Goal: Task Accomplishment & Management: Manage account settings

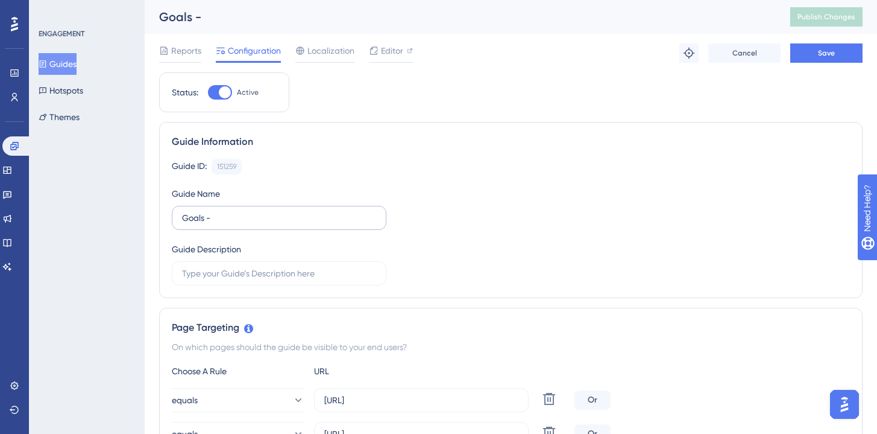
click at [221, 223] on input "Goals -" at bounding box center [279, 217] width 194 height 13
type input "Goals - initial goals conifgured"
click at [807, 47] on button "Save" at bounding box center [827, 52] width 72 height 19
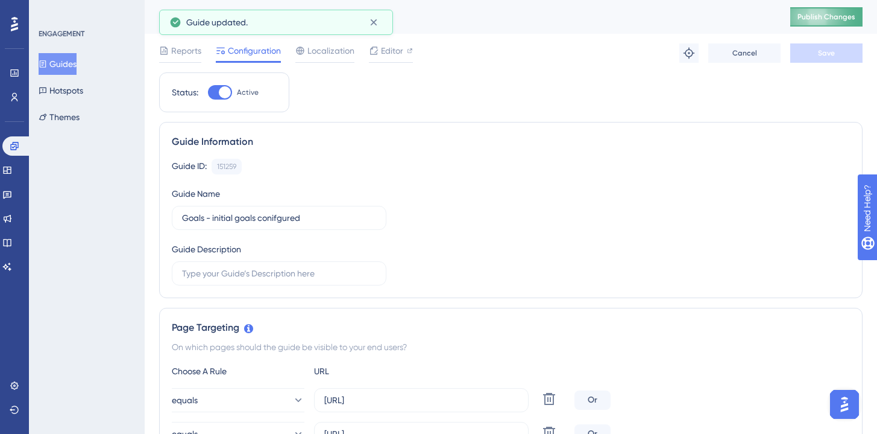
click at [821, 21] on span "Publish Changes" at bounding box center [827, 17] width 58 height 10
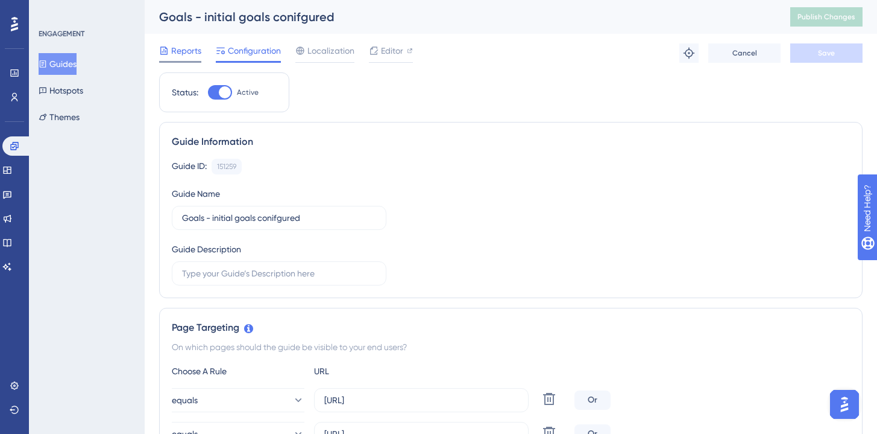
click at [180, 51] on span "Reports" at bounding box center [186, 50] width 30 height 14
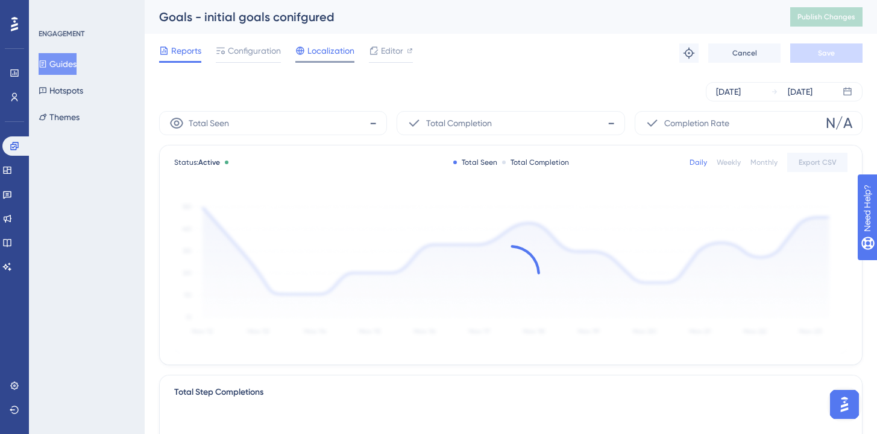
click at [329, 55] on span "Localization" at bounding box center [331, 50] width 47 height 14
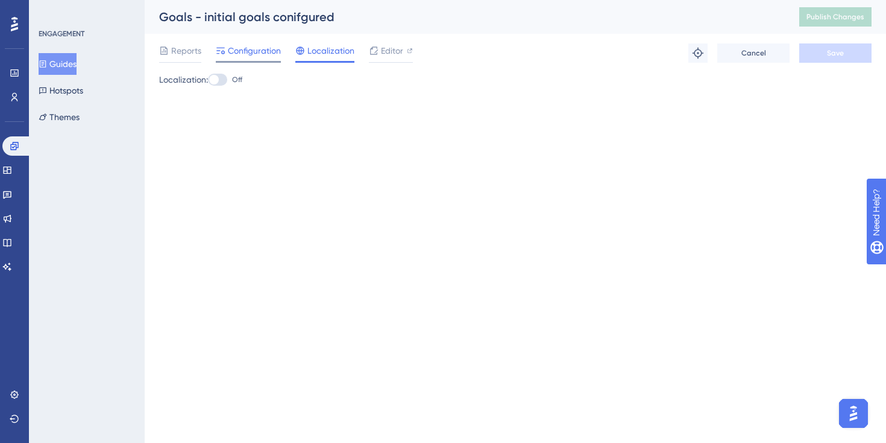
click at [257, 55] on span "Configuration" at bounding box center [254, 50] width 53 height 14
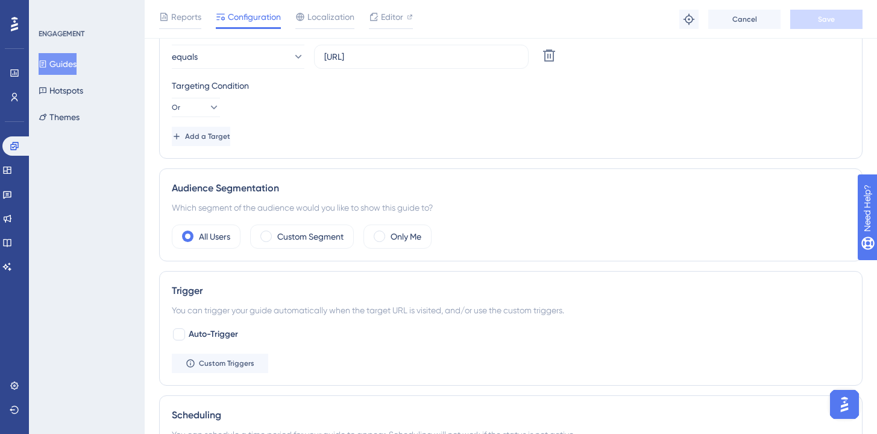
scroll to position [520, 0]
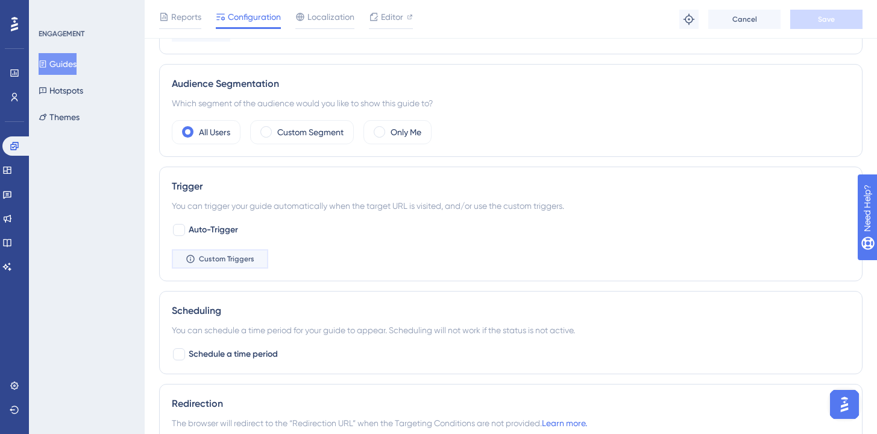
click at [227, 262] on span "Custom Triggers" at bounding box center [226, 259] width 55 height 10
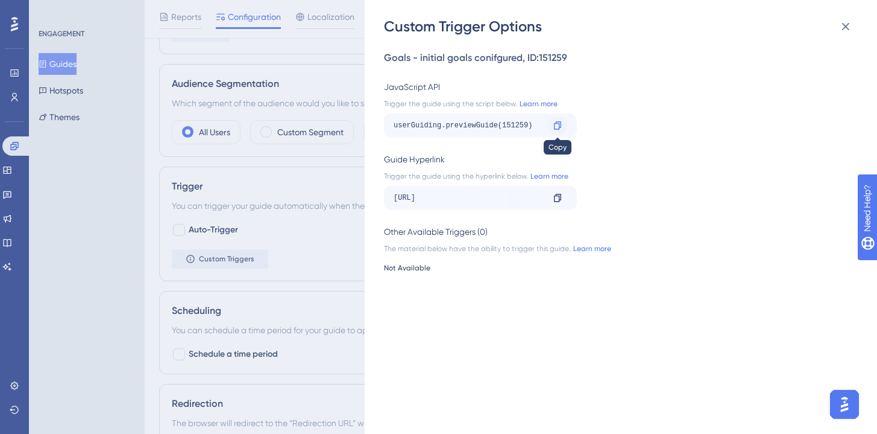
click at [559, 126] on icon at bounding box center [557, 125] width 7 height 8
click at [311, 101] on div "Custom Trigger Options Goals - initial goals conifgured , ID: 151259 JavaScript…" at bounding box center [438, 217] width 877 height 434
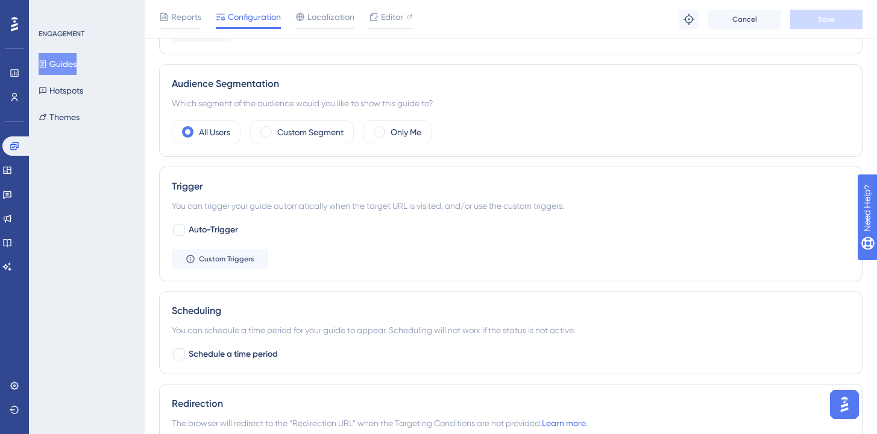
click at [77, 66] on button "Guides" at bounding box center [58, 64] width 38 height 22
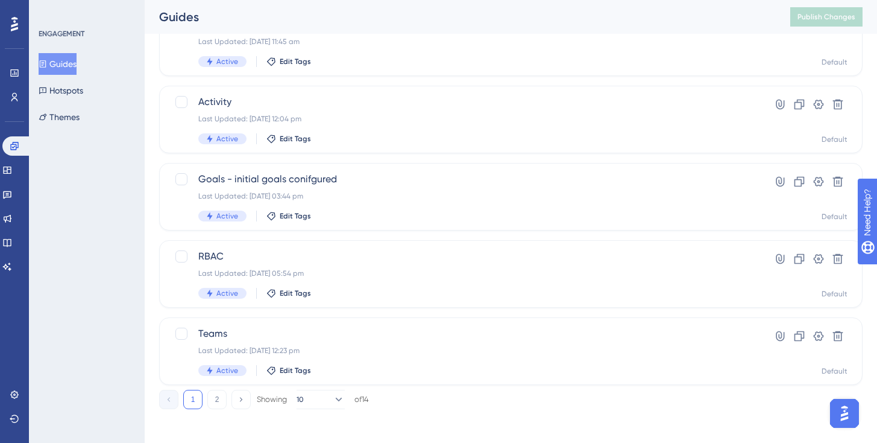
scroll to position [493, 0]
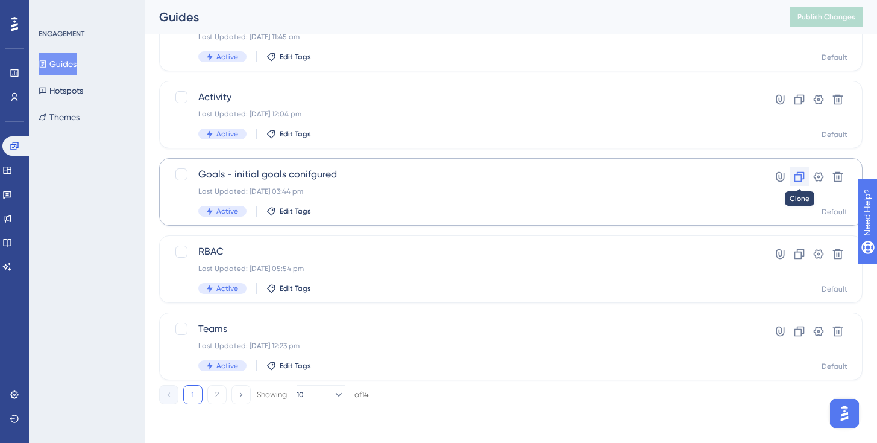
click at [798, 177] on icon at bounding box center [800, 177] width 12 height 12
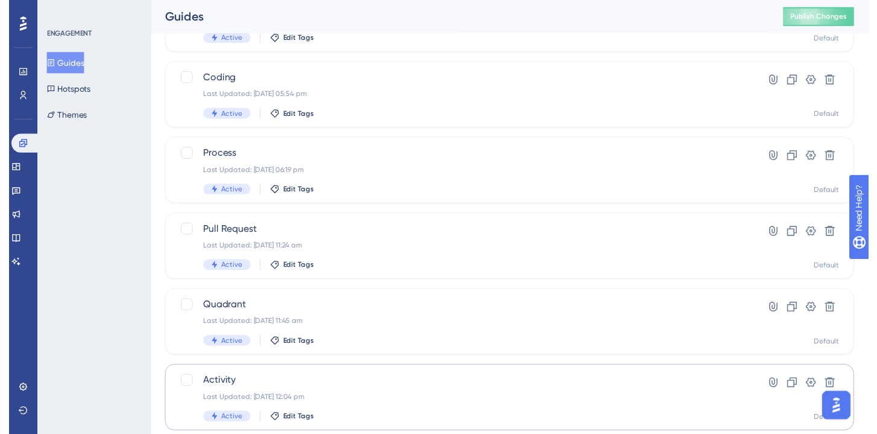
scroll to position [0, 0]
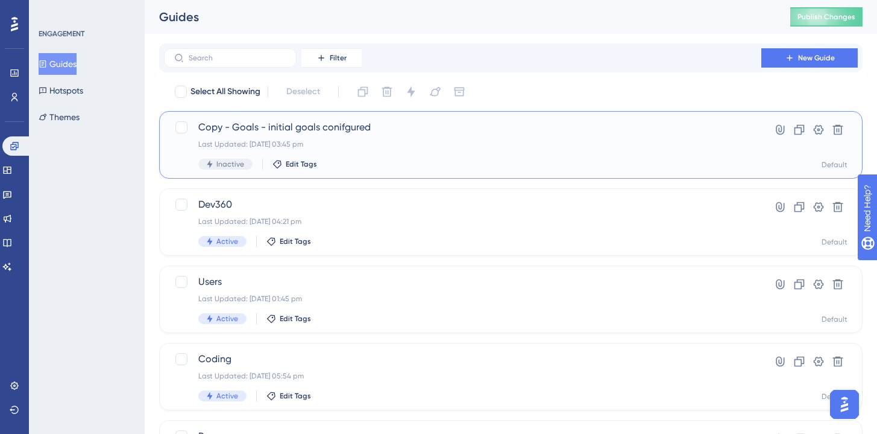
click at [419, 133] on span "Copy - Goals - initial goals conifgured" at bounding box center [462, 127] width 529 height 14
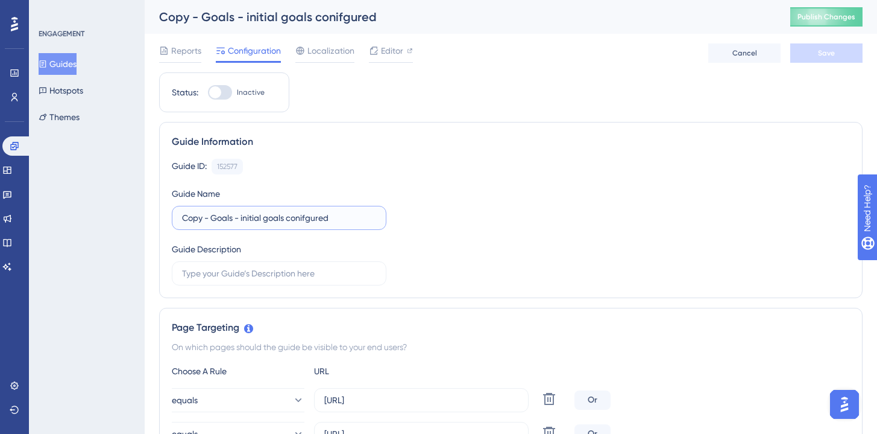
drag, startPoint x: 212, startPoint y: 215, endPoint x: 156, endPoint y: 215, distance: 56.1
click at [289, 176] on div "Guide ID: 152577 Copy Guide Name Copy - Goals - initial goals conifgured Guide …" at bounding box center [511, 222] width 678 height 127
click at [302, 177] on div "Guide ID: 152577 Copy Guide Name Copy - Goals - initial goals conifgured Guide …" at bounding box center [511, 222] width 678 height 127
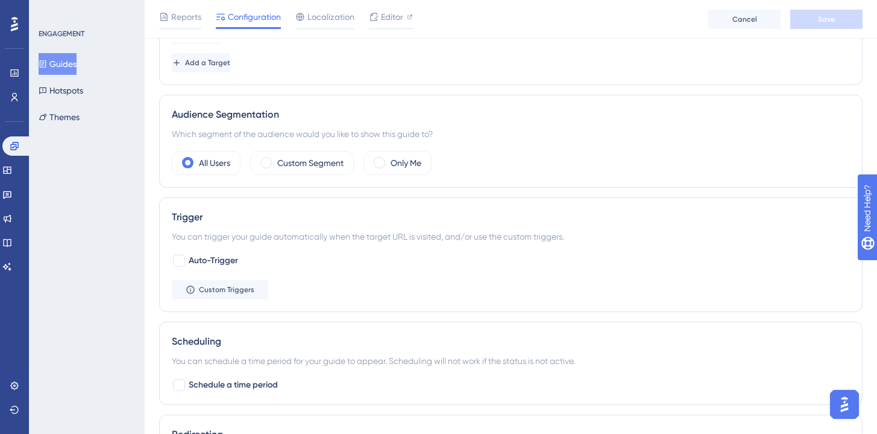
scroll to position [505, 0]
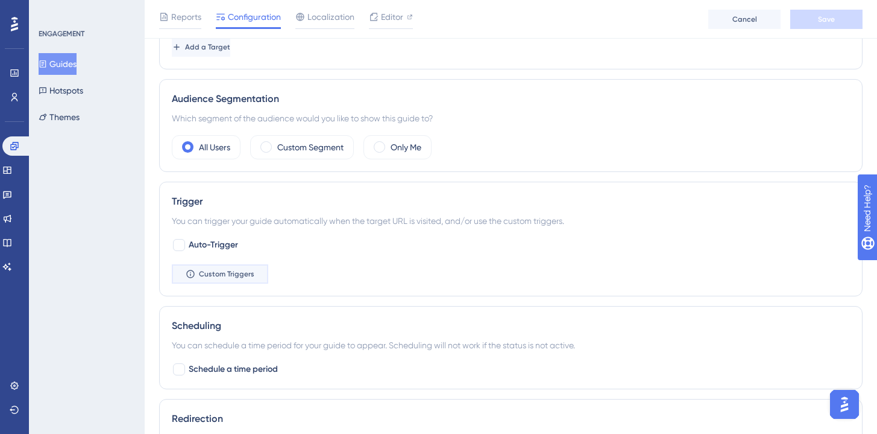
click at [244, 269] on span "Custom Triggers" at bounding box center [226, 274] width 55 height 10
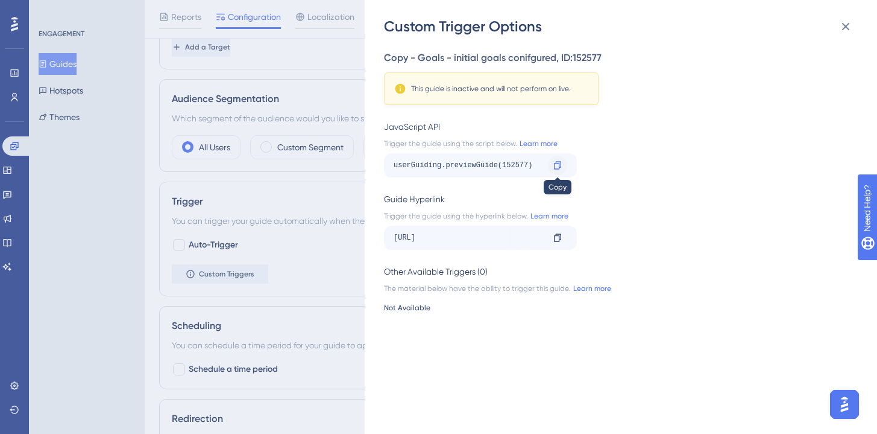
click at [559, 166] on icon at bounding box center [557, 165] width 7 height 8
click at [285, 146] on div "Custom Trigger Options Copy - Goals - initial goals conifgured , ID: 152577 Thi…" at bounding box center [438, 217] width 877 height 434
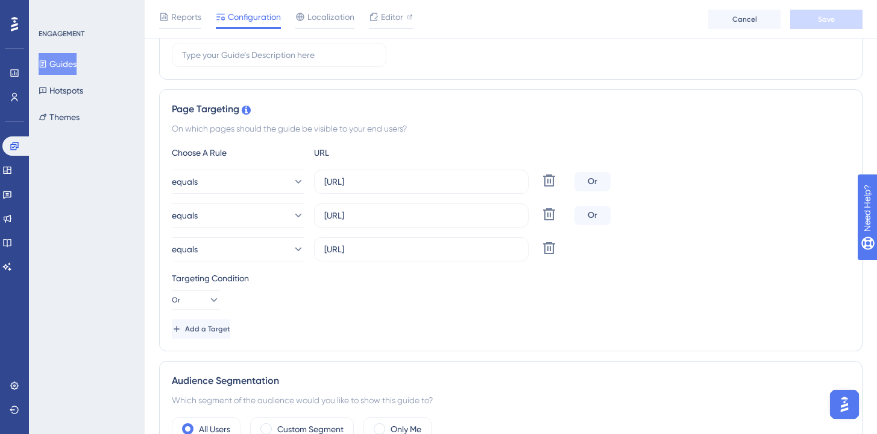
scroll to position [0, 2]
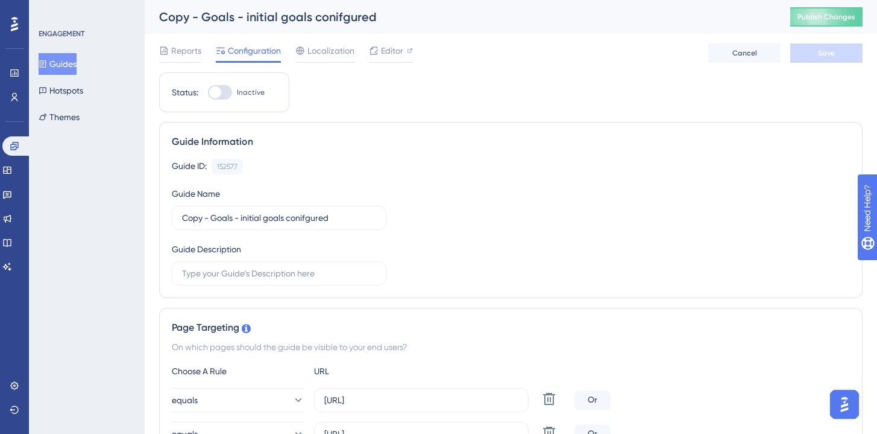
click at [226, 88] on div at bounding box center [220, 92] width 24 height 14
click at [208, 92] on input "Inactive" at bounding box center [207, 92] width 1 height 1
checkbox input "true"
click at [264, 217] on input "Copy - Goals - initial goals conifgured" at bounding box center [279, 217] width 194 height 13
click at [316, 223] on input "Copy - Goals - initial goals conifgured" at bounding box center [279, 217] width 194 height 13
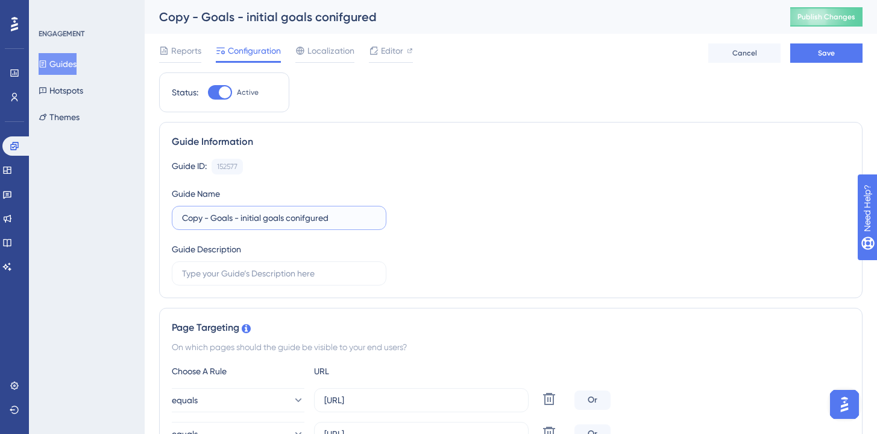
click at [291, 223] on input "Copy - Goals - initial goals conifgured" at bounding box center [279, 217] width 194 height 13
click at [280, 223] on input "Copy - Goals - initial goals conifgured" at bounding box center [279, 217] width 194 height 13
drag, startPoint x: 263, startPoint y: 219, endPoint x: 244, endPoint y: 219, distance: 19.3
click at [262, 219] on input "Copy - Goals - initial goals conifgured" at bounding box center [279, 217] width 194 height 13
click at [244, 219] on input "Copy - Goals - initial goals conifgured" at bounding box center [279, 217] width 194 height 13
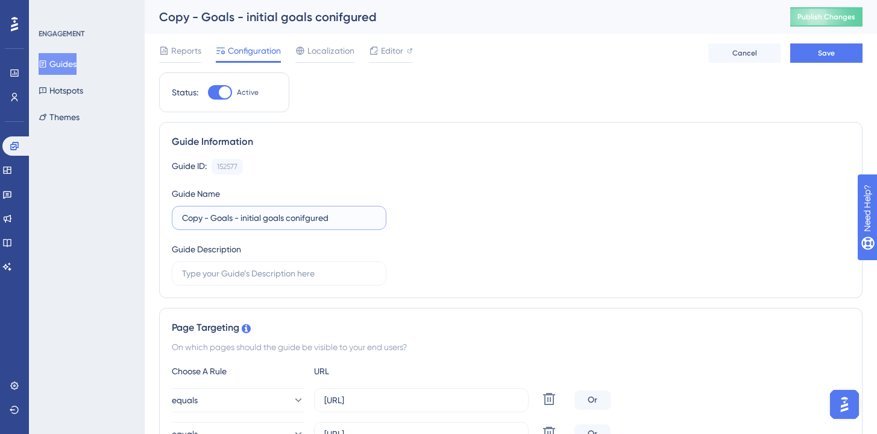
click at [295, 219] on input "Copy - Goals - initial goals conifgured" at bounding box center [279, 217] width 194 height 13
click at [254, 219] on input "Copy - Goals - initial goals conifgured" at bounding box center [279, 217] width 194 height 13
click at [813, 52] on button "Save" at bounding box center [827, 52] width 72 height 19
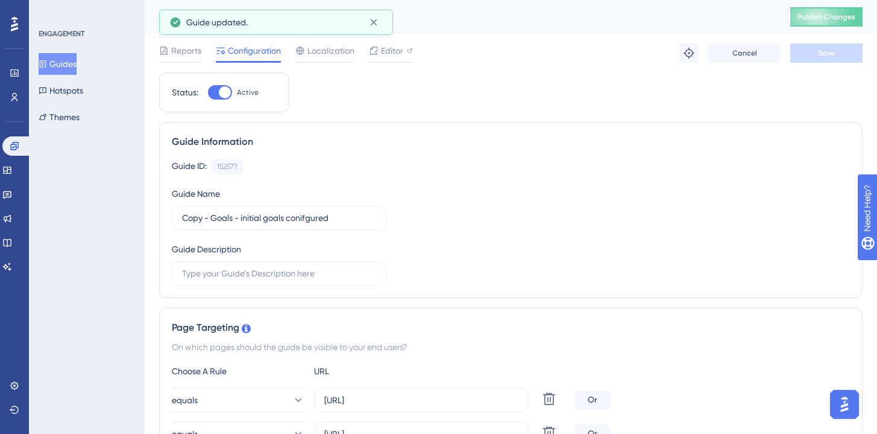
click at [74, 63] on button "Guides" at bounding box center [58, 64] width 38 height 22
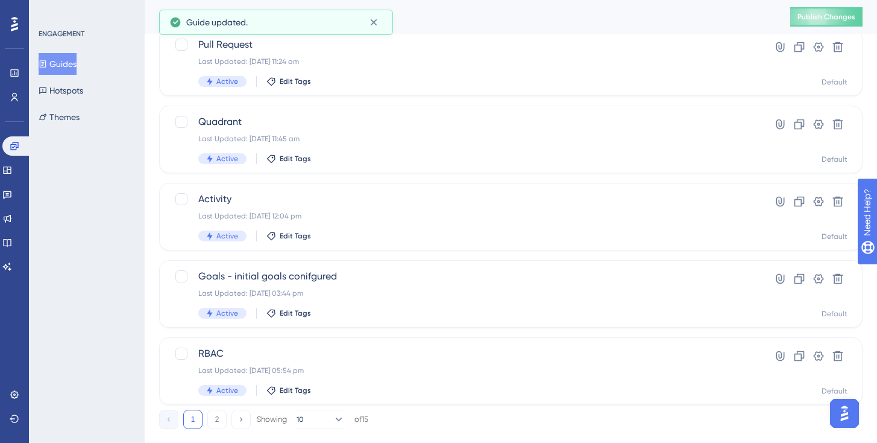
scroll to position [493, 0]
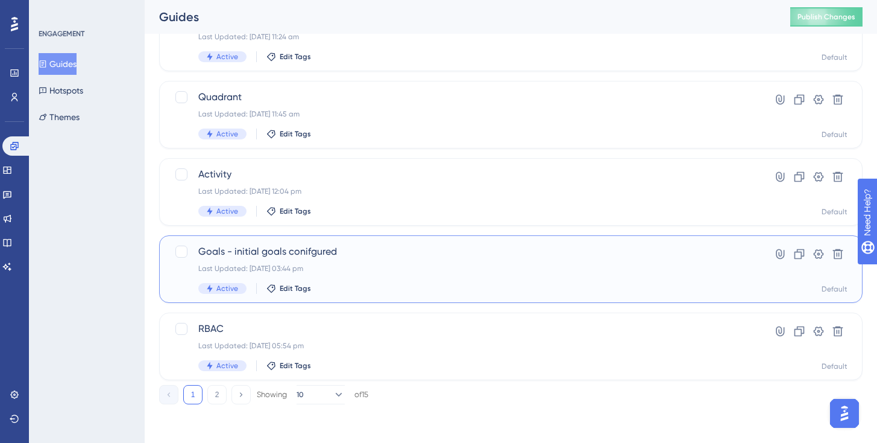
click at [350, 265] on div "Last Updated: [DATE] 03:44 pm" at bounding box center [462, 269] width 529 height 10
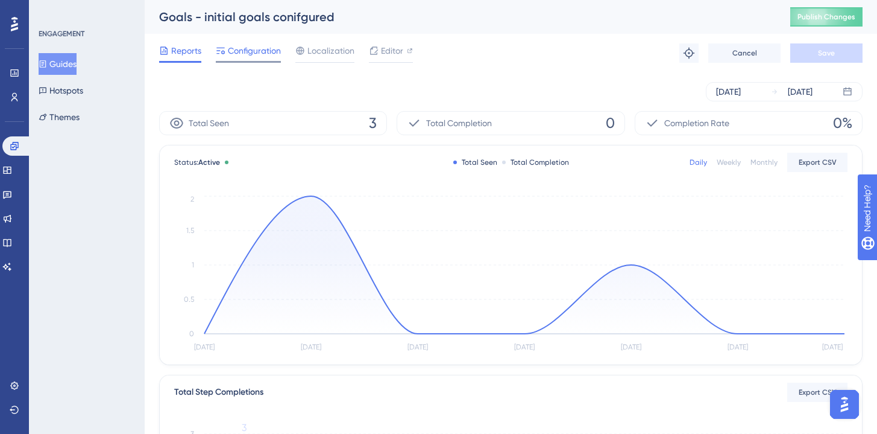
click at [273, 54] on span "Configuration" at bounding box center [254, 50] width 53 height 14
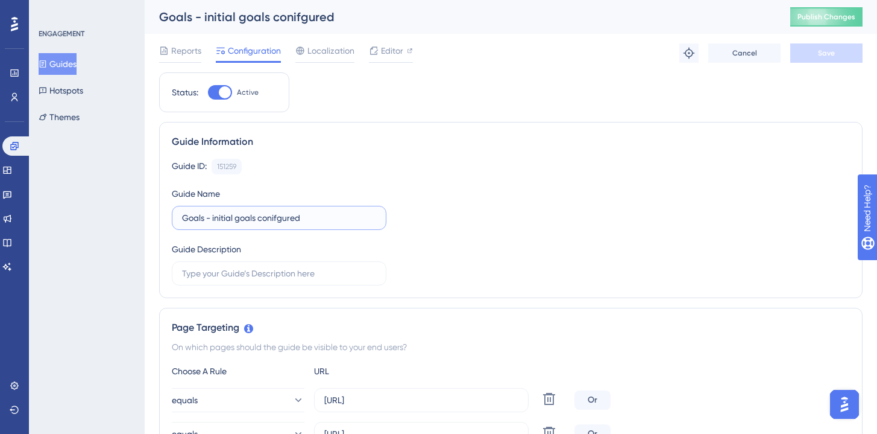
click at [257, 219] on input "Goals - initial goals conifgured" at bounding box center [279, 217] width 194 height 13
type input "Goals - initial goals not conifgured"
click at [804, 52] on button "Save" at bounding box center [827, 52] width 72 height 19
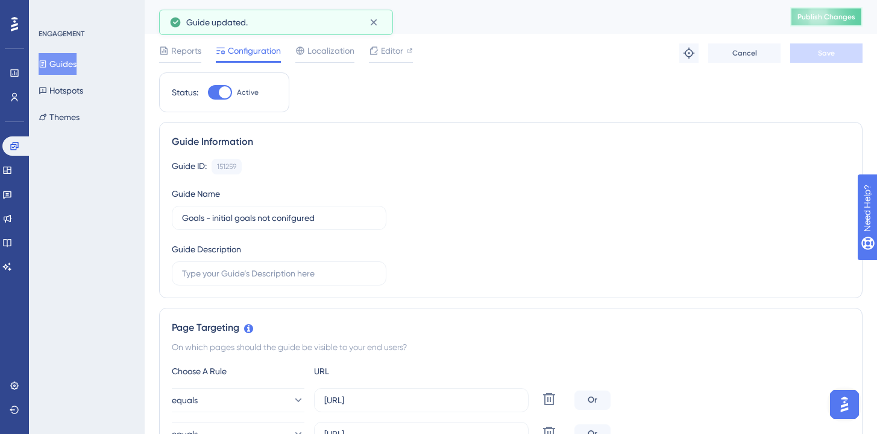
click at [818, 22] on button "Publish Changes" at bounding box center [827, 16] width 72 height 19
click at [77, 62] on button "Guides" at bounding box center [58, 64] width 38 height 22
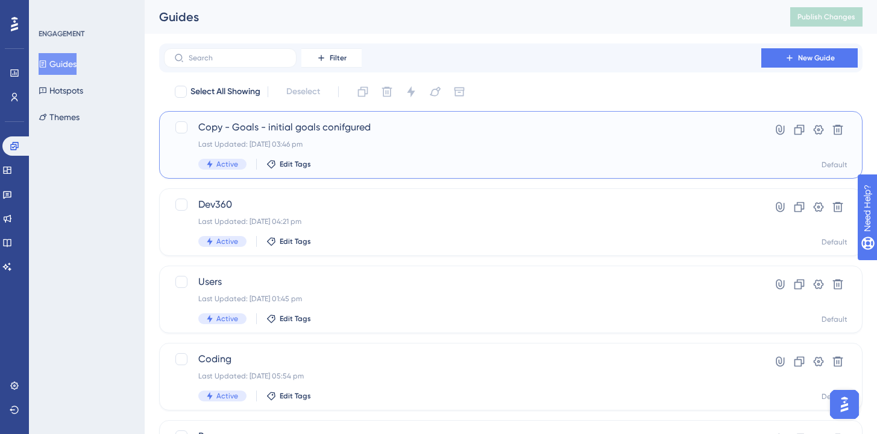
click at [381, 134] on div "Copy - Goals - initial goals conifgured Last Updated: [DATE] 03:46 pm Active Ed…" at bounding box center [462, 144] width 529 height 49
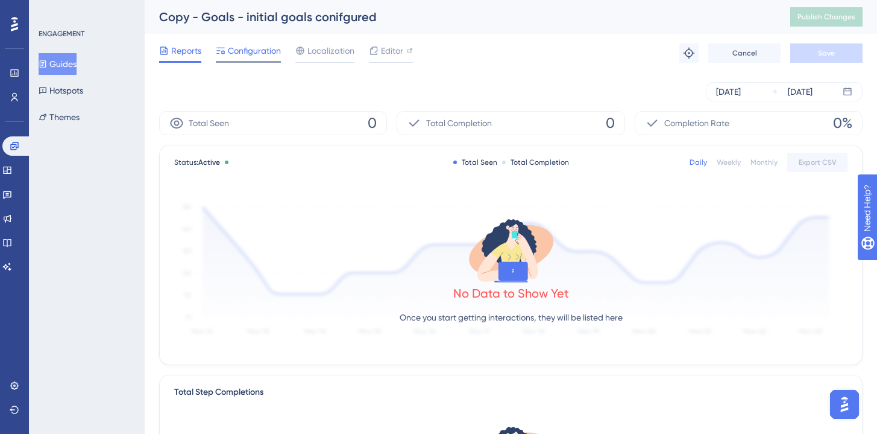
click at [251, 54] on span "Configuration" at bounding box center [254, 50] width 53 height 14
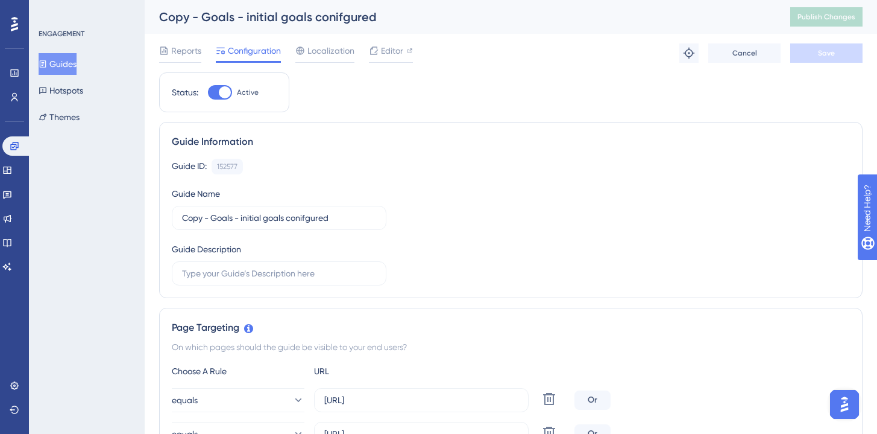
click at [60, 58] on button "Guides" at bounding box center [58, 64] width 38 height 22
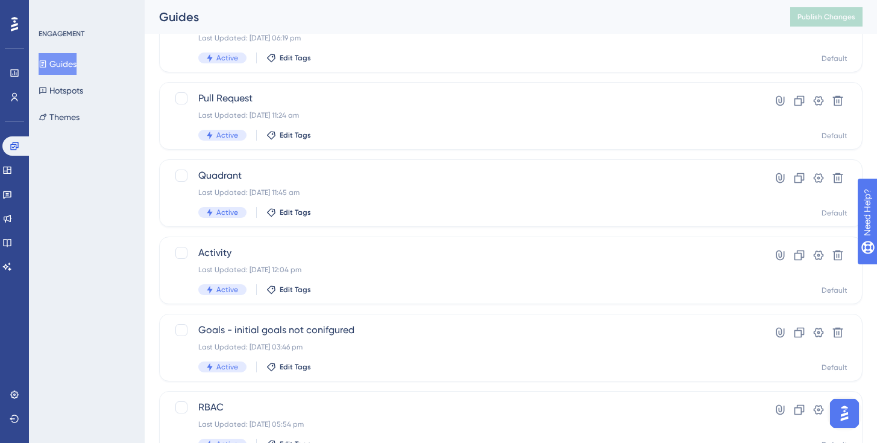
scroll to position [493, 0]
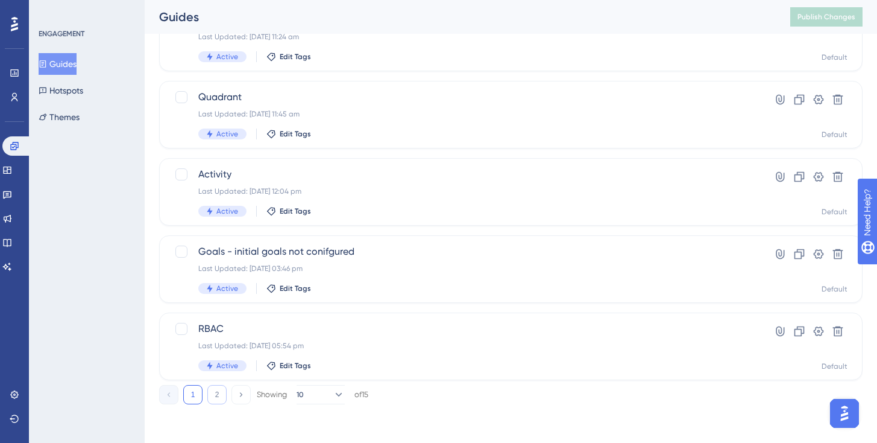
click at [215, 391] on button "2" at bounding box center [216, 394] width 19 height 19
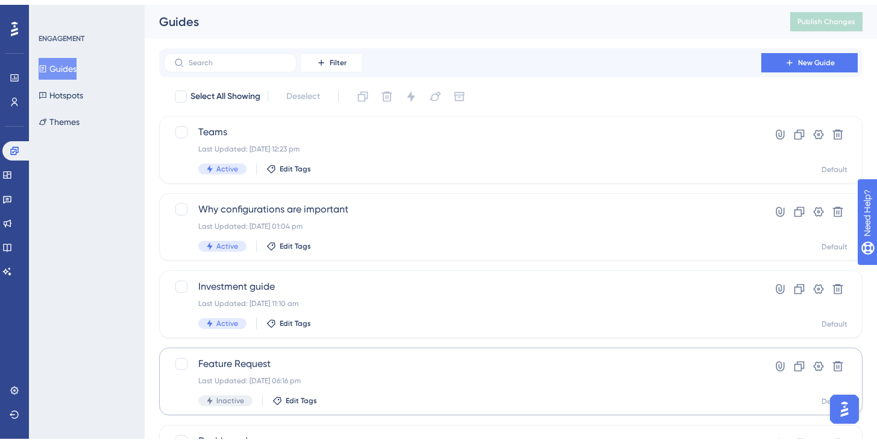
scroll to position [107, 0]
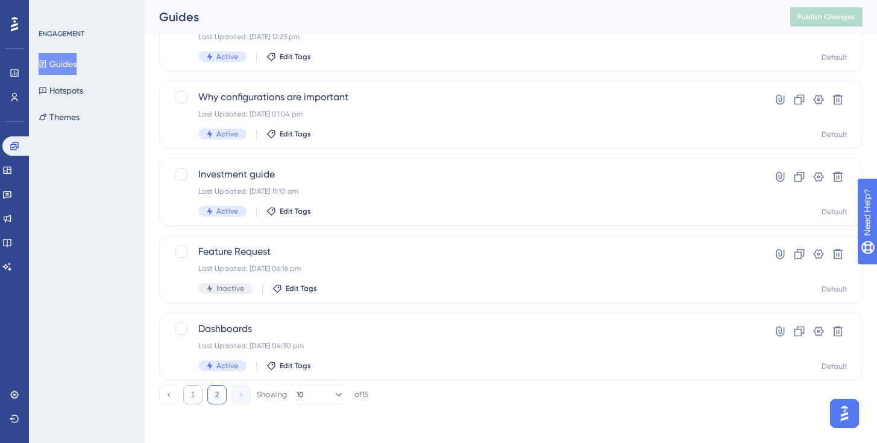
click at [199, 395] on button "1" at bounding box center [192, 394] width 19 height 19
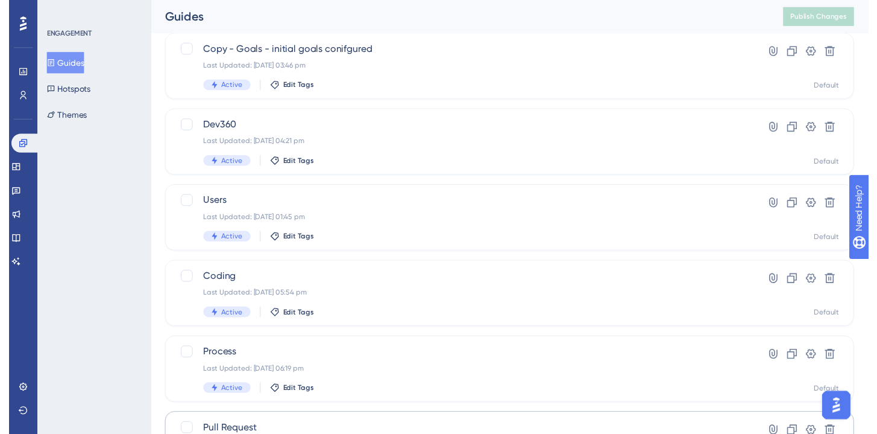
scroll to position [0, 0]
